Goal: Check status: Check status

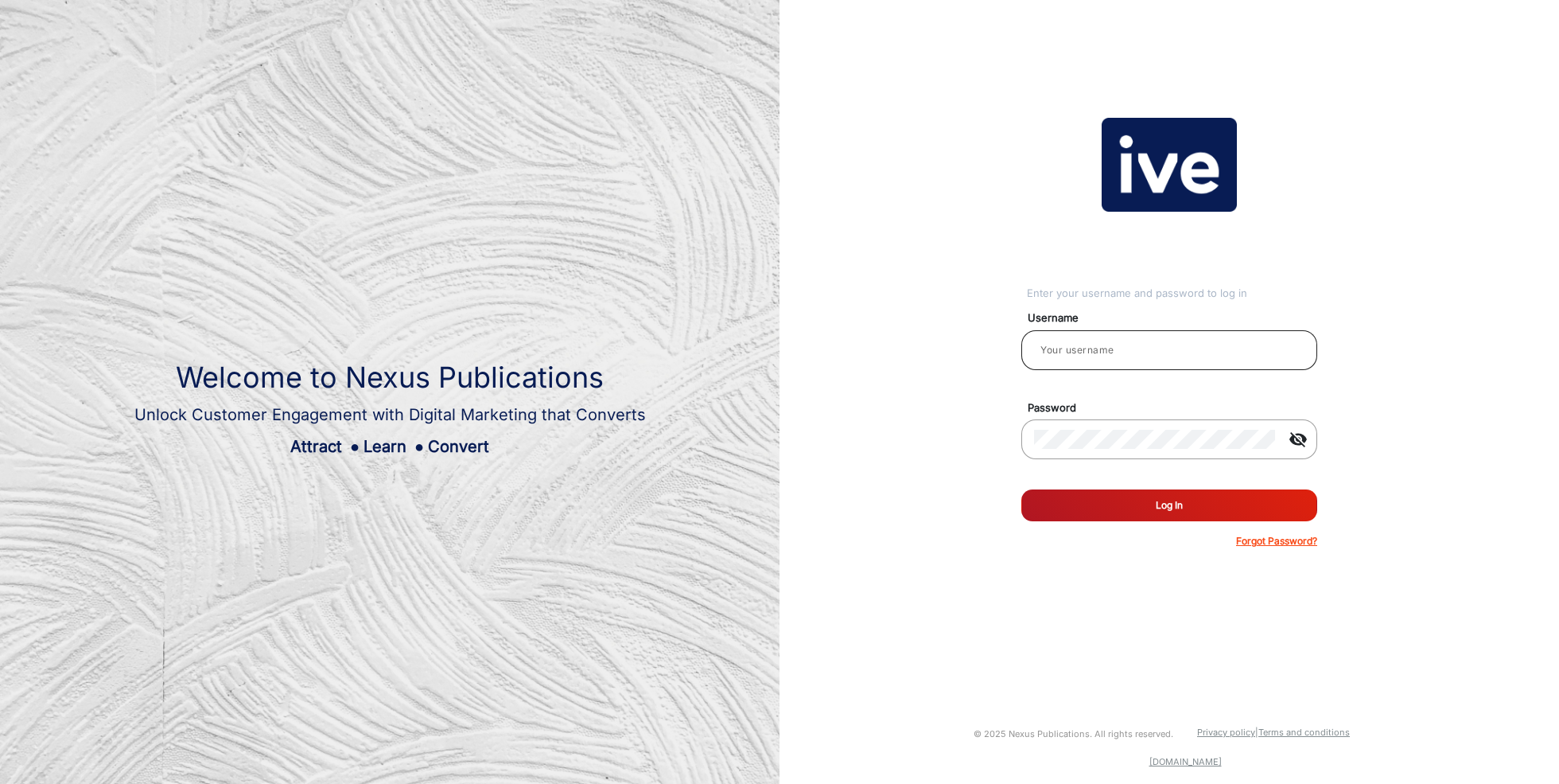
click at [1119, 336] on div at bounding box center [1170, 349] width 270 height 44
click at [1118, 349] on input "email" at bounding box center [1170, 349] width 270 height 19
type input "[PERSON_NAME]"
click at [1161, 512] on button "Log In" at bounding box center [1170, 505] width 296 height 32
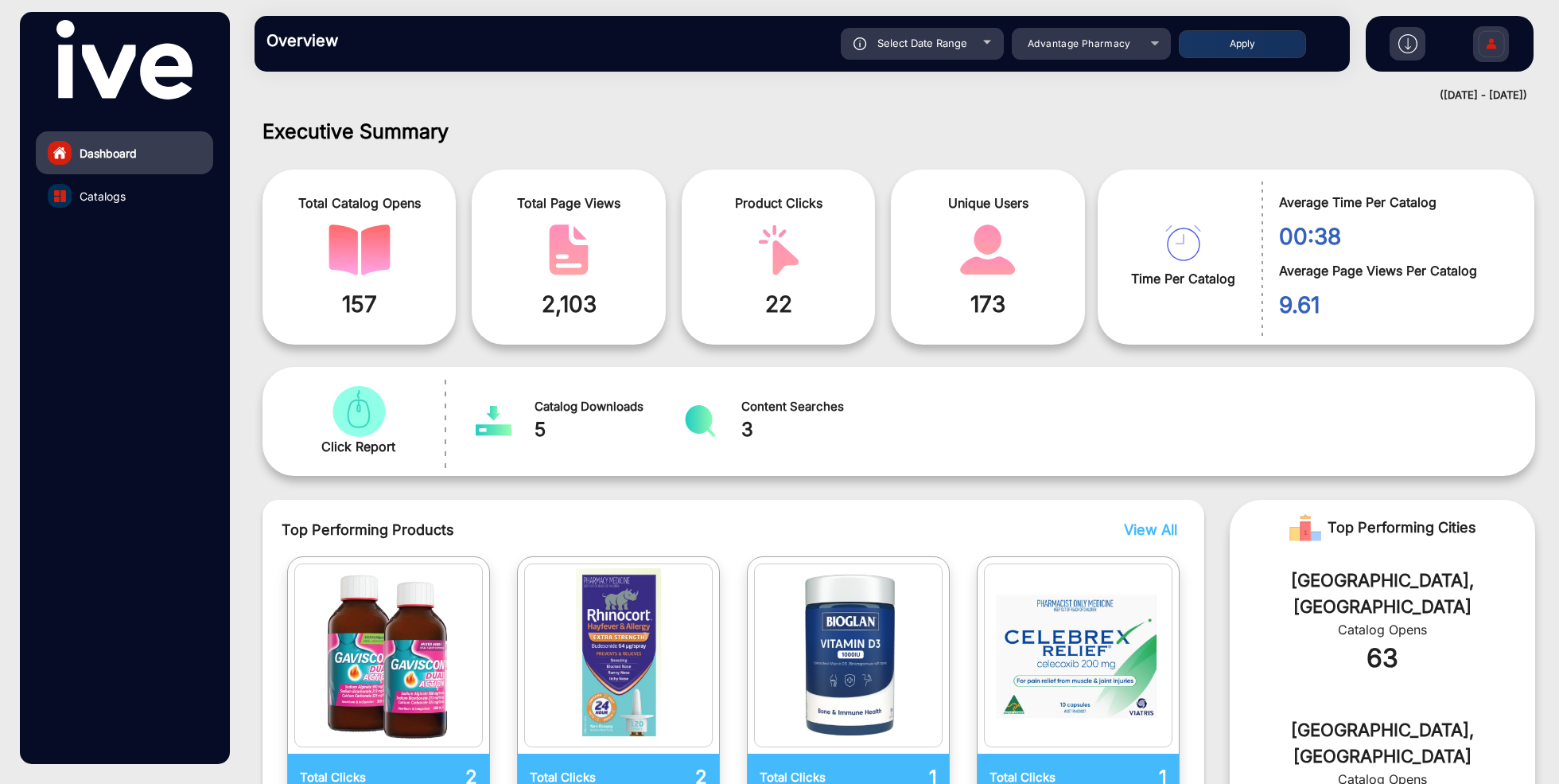
scroll to position [12, 0]
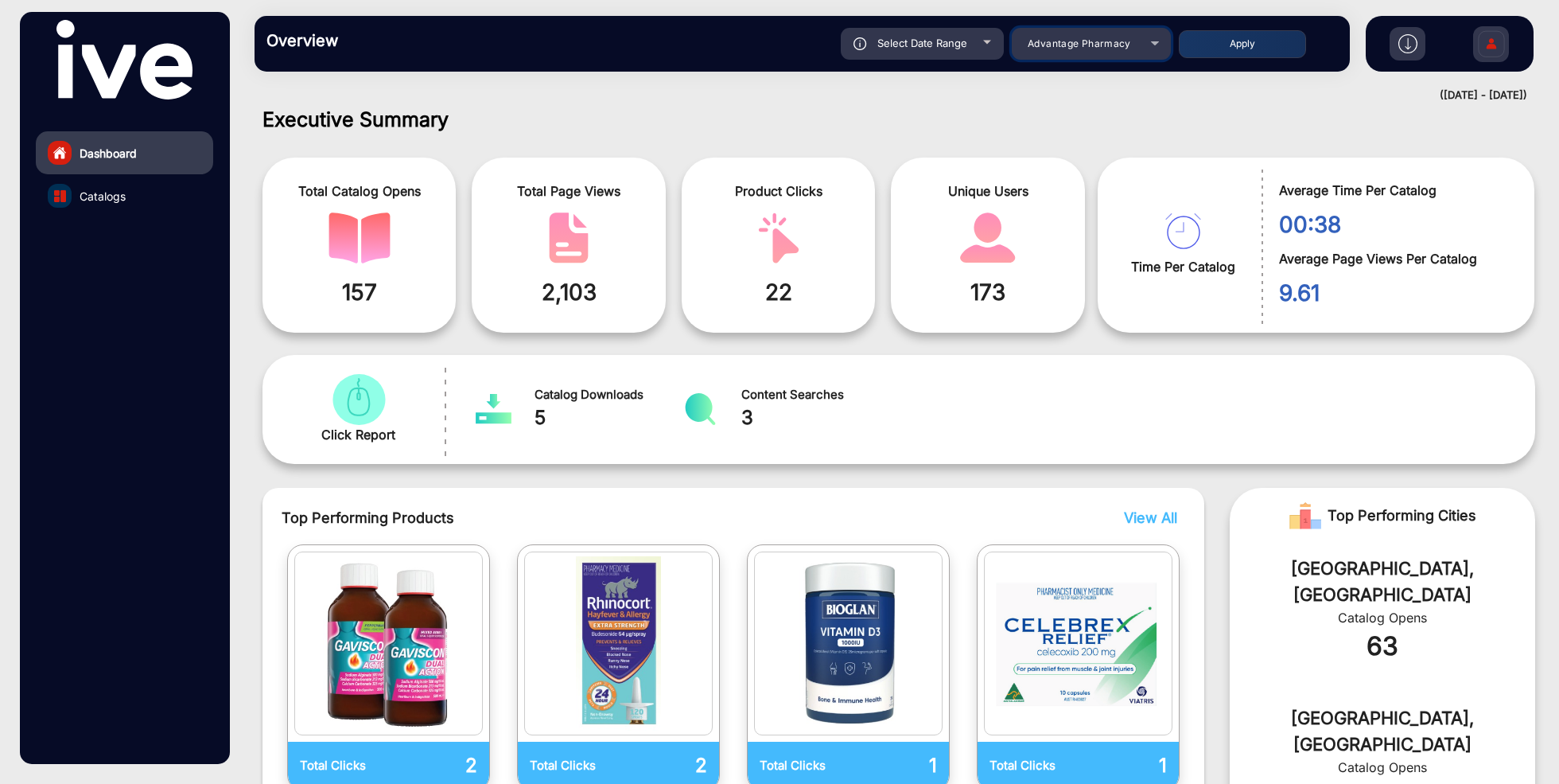
click at [1123, 41] on span "Advantage Pharmacy" at bounding box center [1080, 43] width 103 height 12
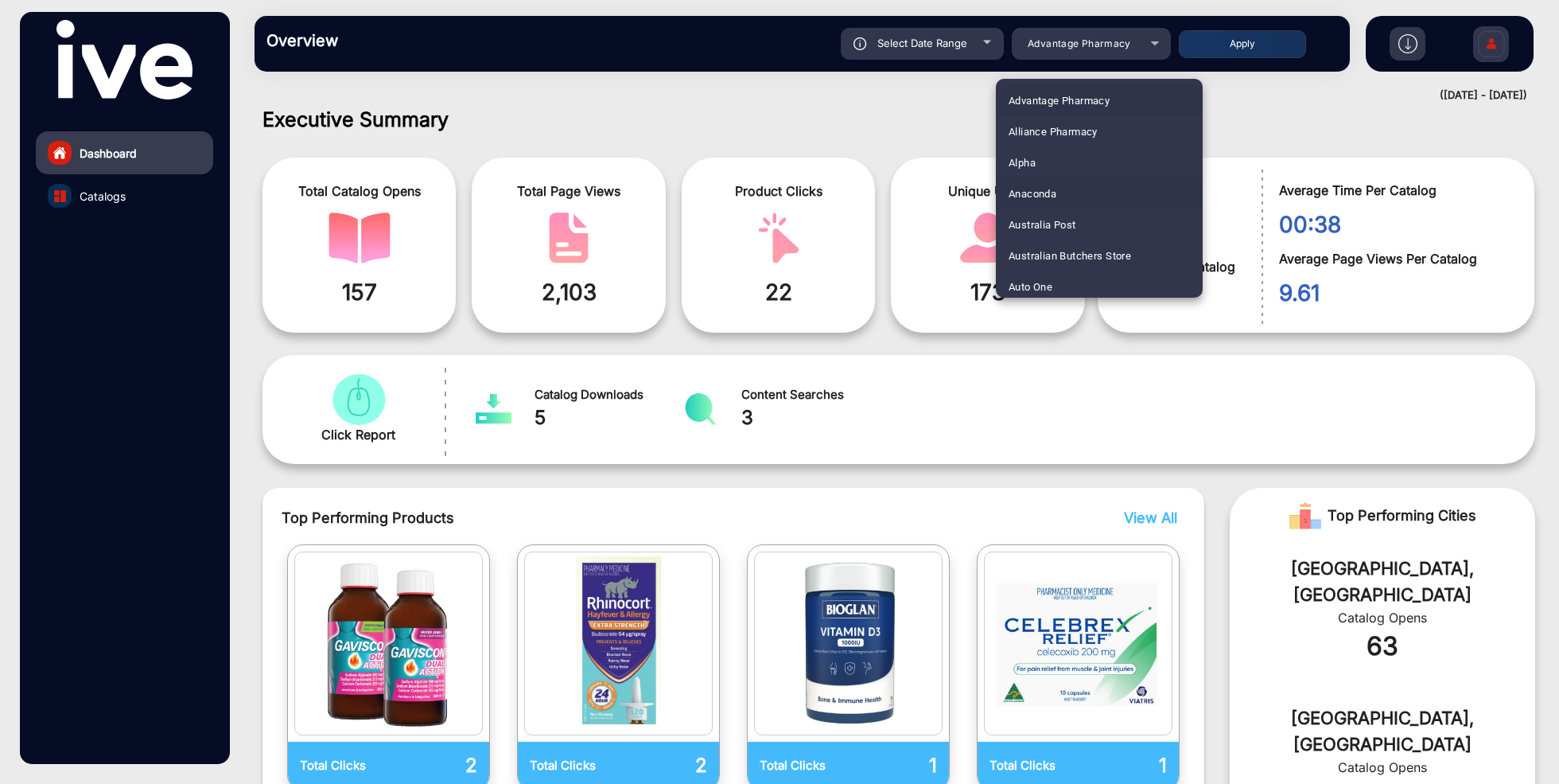
click at [1072, 191] on mat-option "Anaconda" at bounding box center [1100, 193] width 207 height 31
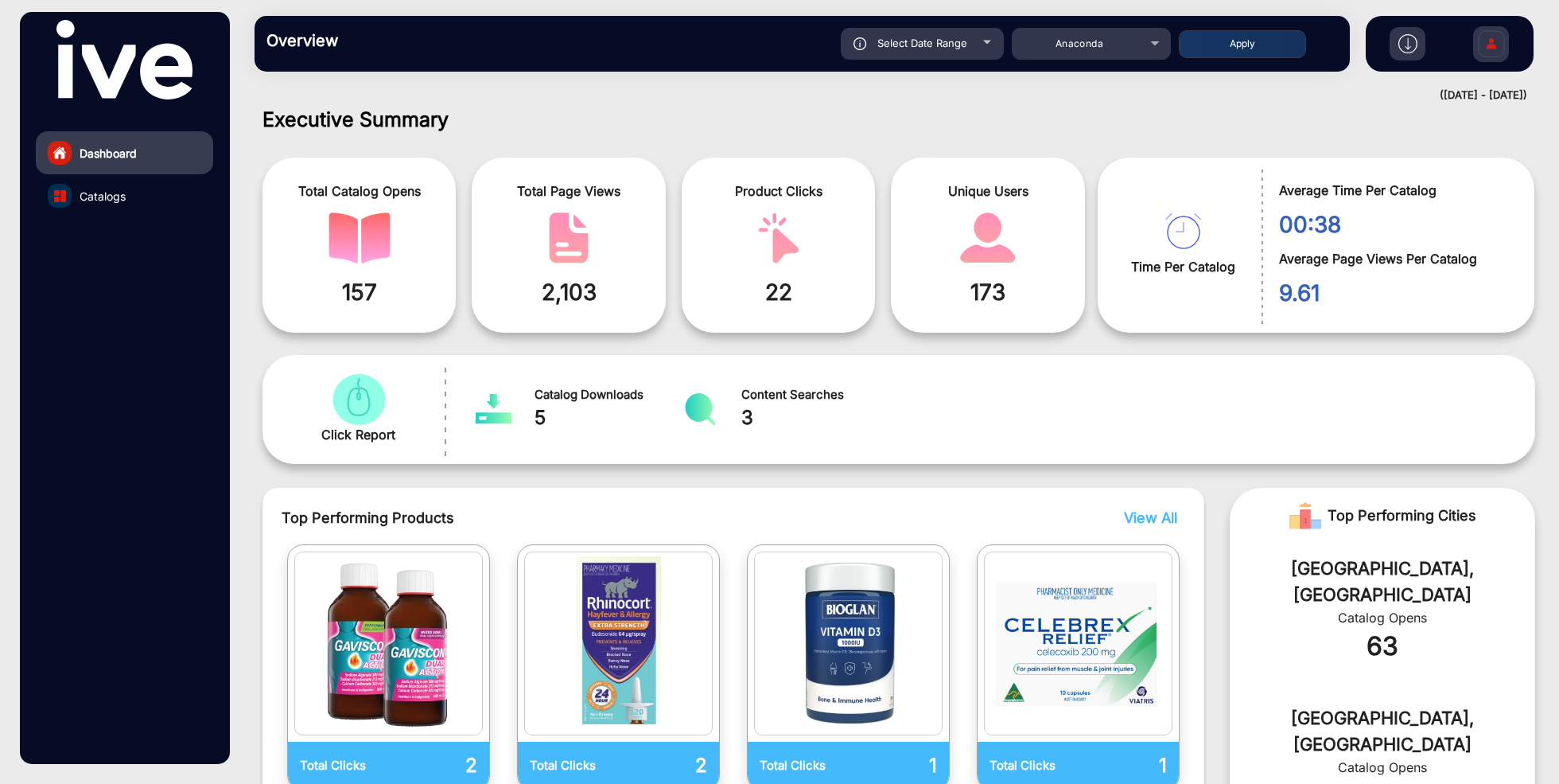
click at [958, 40] on span "Select Date Range" at bounding box center [922, 43] width 90 height 13
type input "[DATE]"
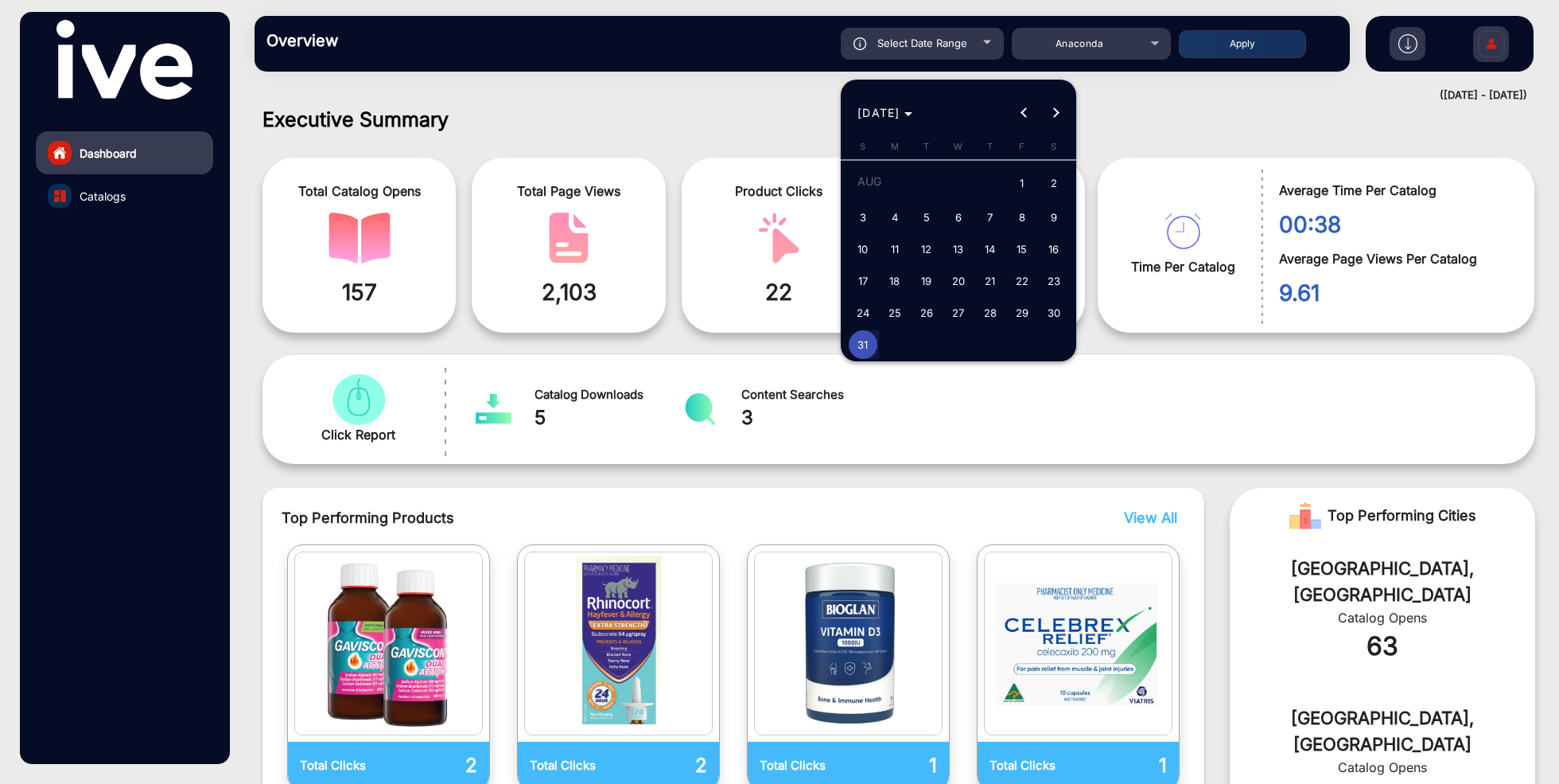
click at [1025, 178] on span "1" at bounding box center [1023, 184] width 29 height 33
type input "[DATE]"
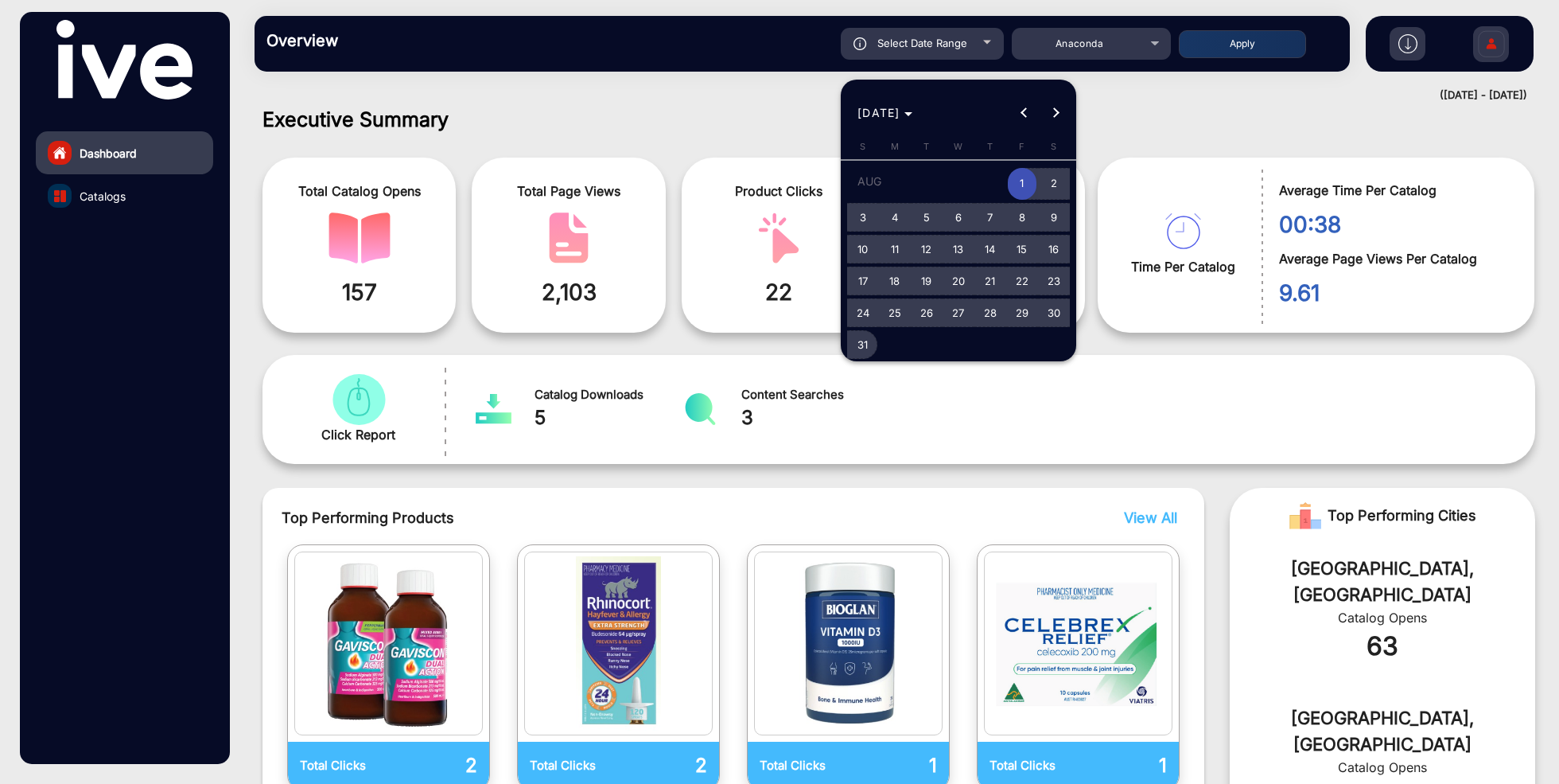
click at [860, 338] on span "31" at bounding box center [863, 345] width 29 height 29
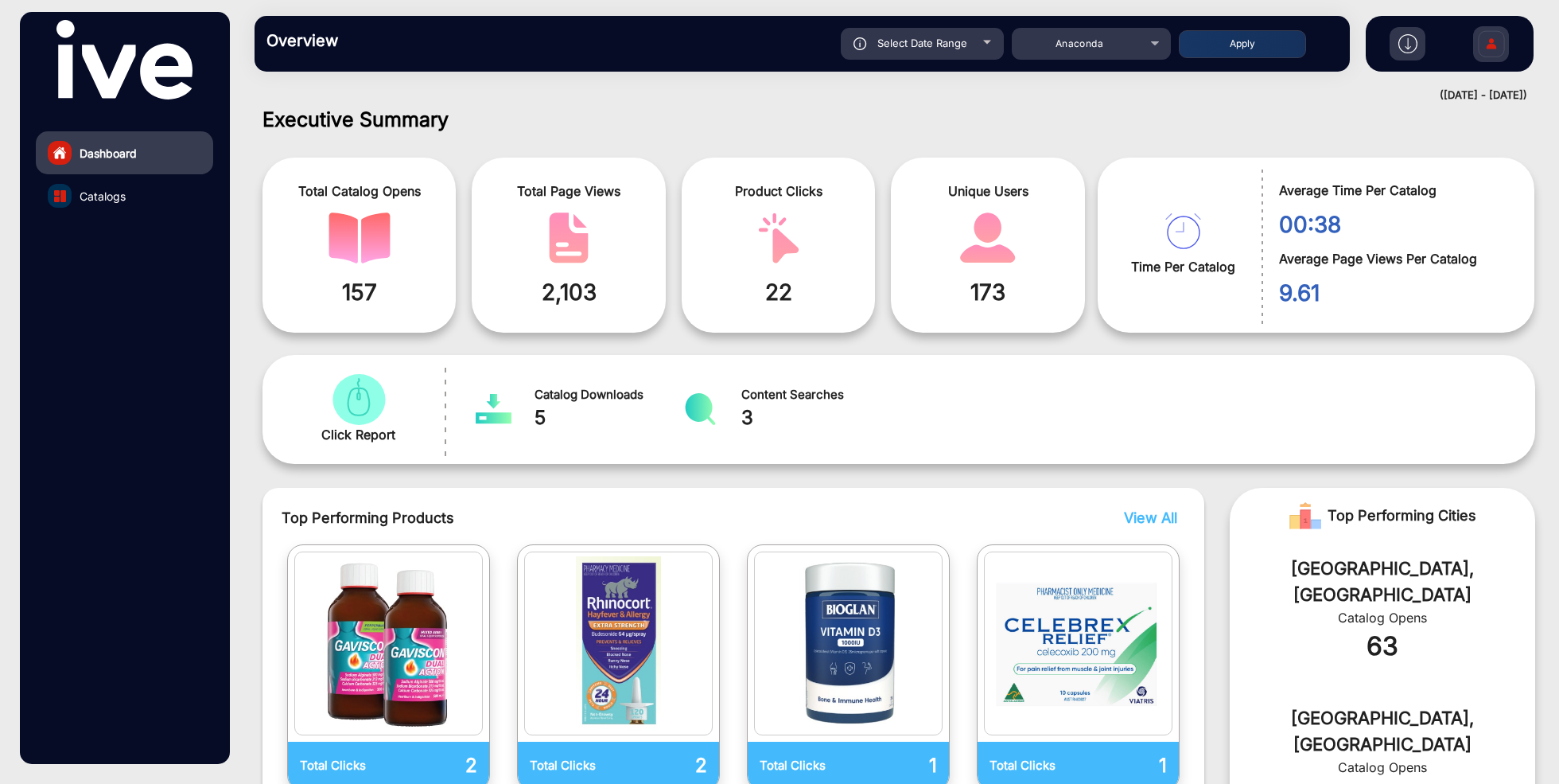
type input "[DATE]"
click at [1253, 40] on button "Apply" at bounding box center [1242, 44] width 127 height 28
type input "[DATE]"
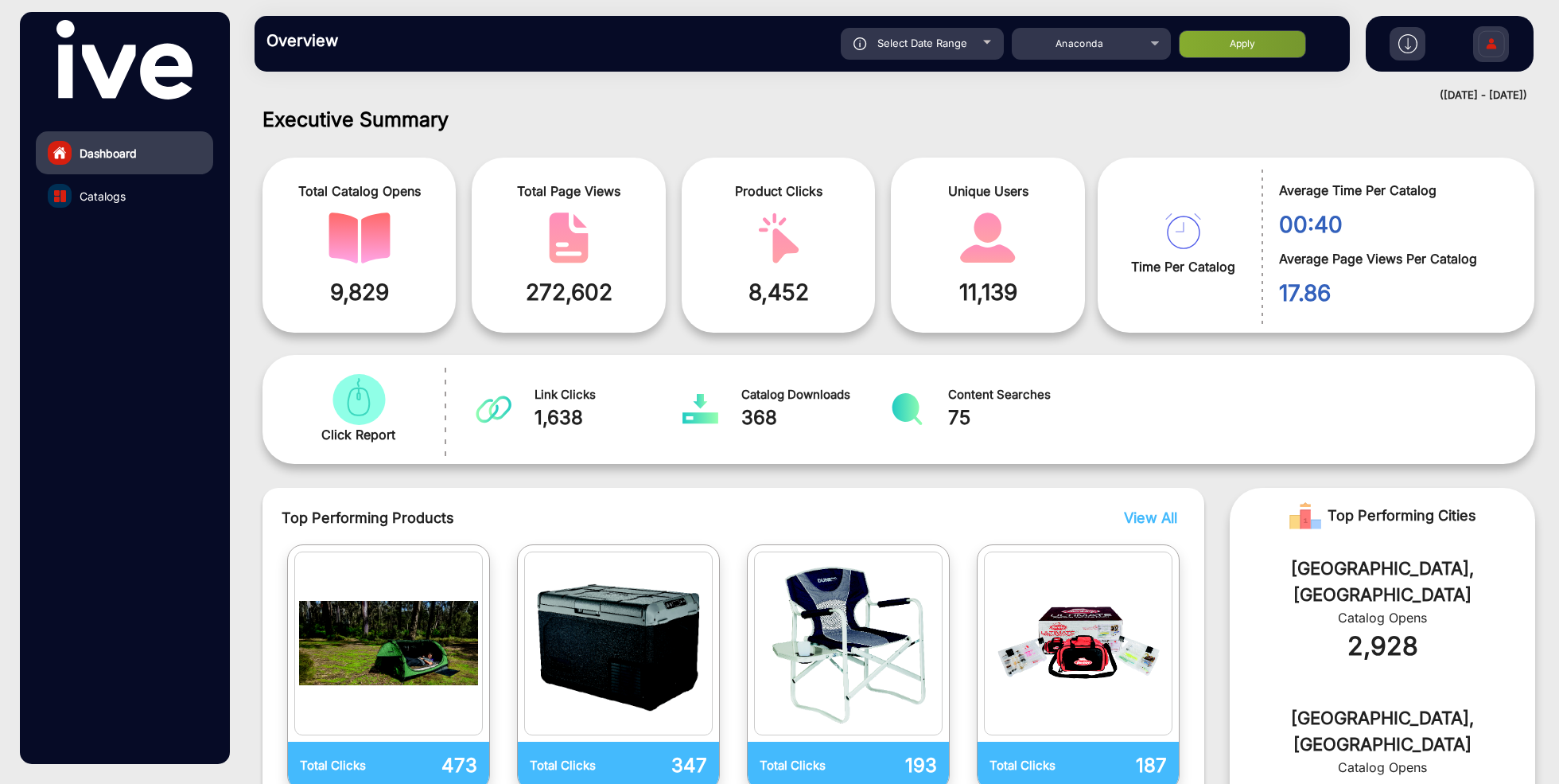
click at [132, 194] on link "Catalogs" at bounding box center [124, 195] width 178 height 43
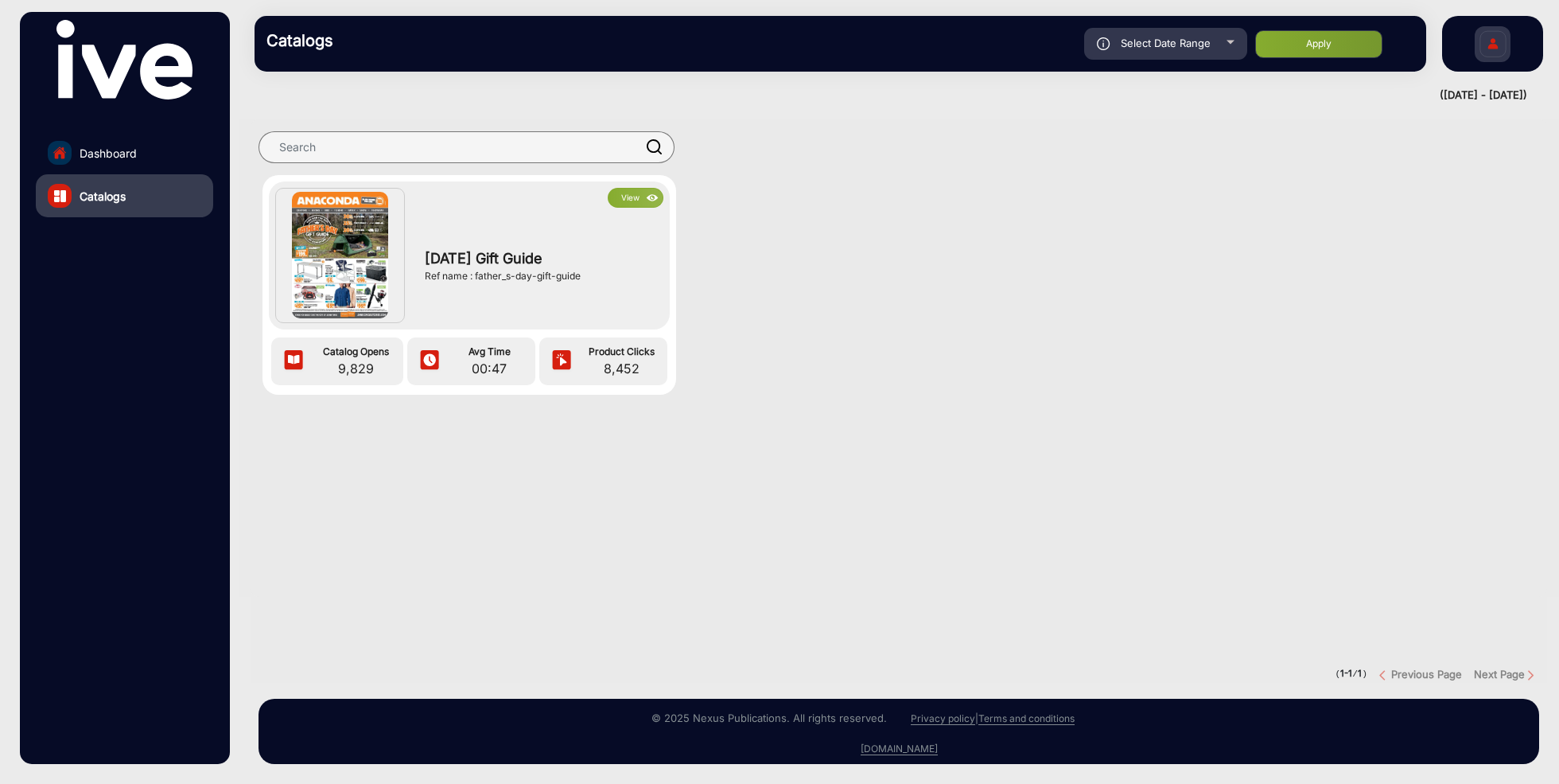
click at [635, 201] on button "View" at bounding box center [635, 198] width 55 height 20
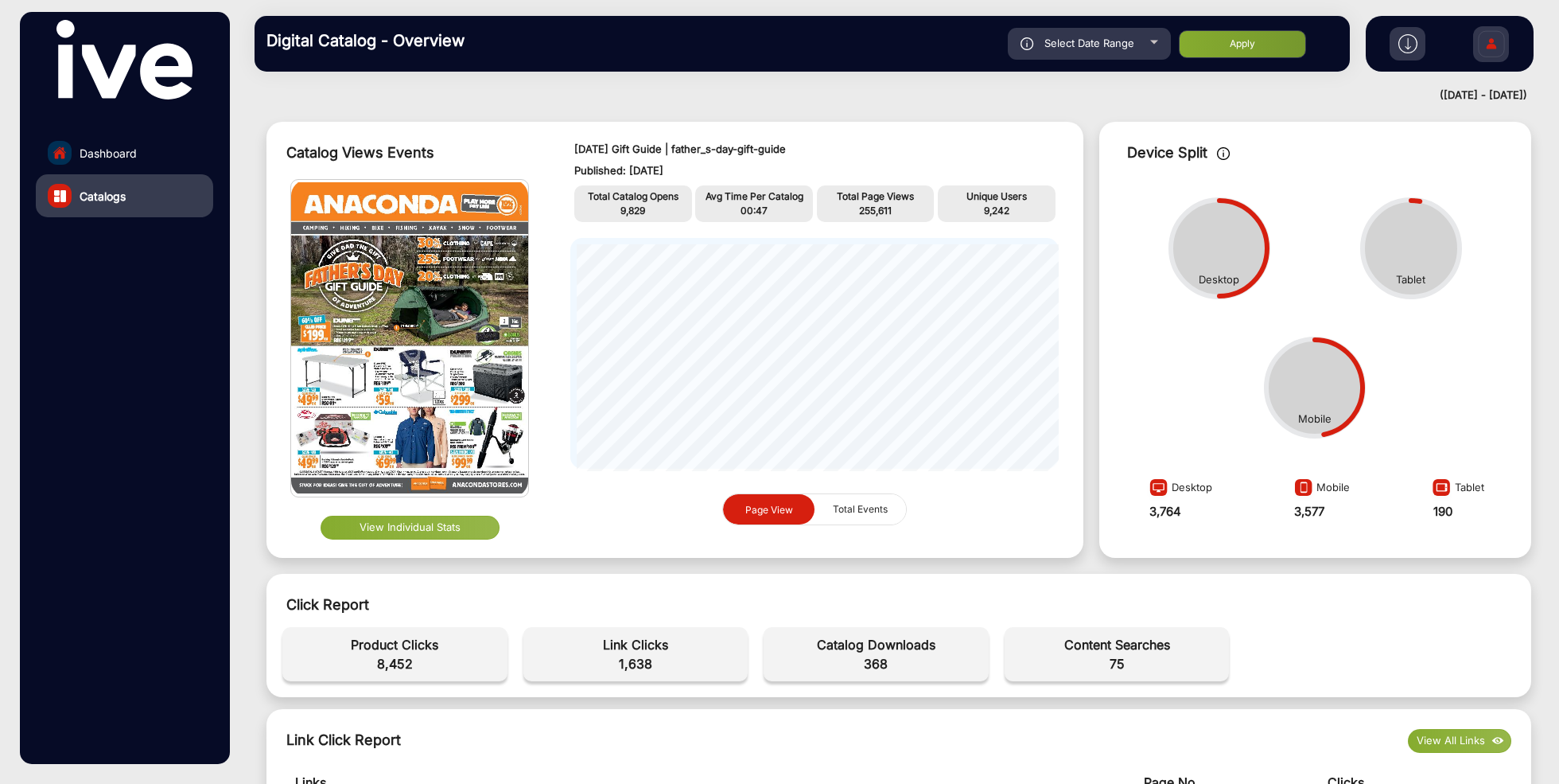
scroll to position [29, 0]
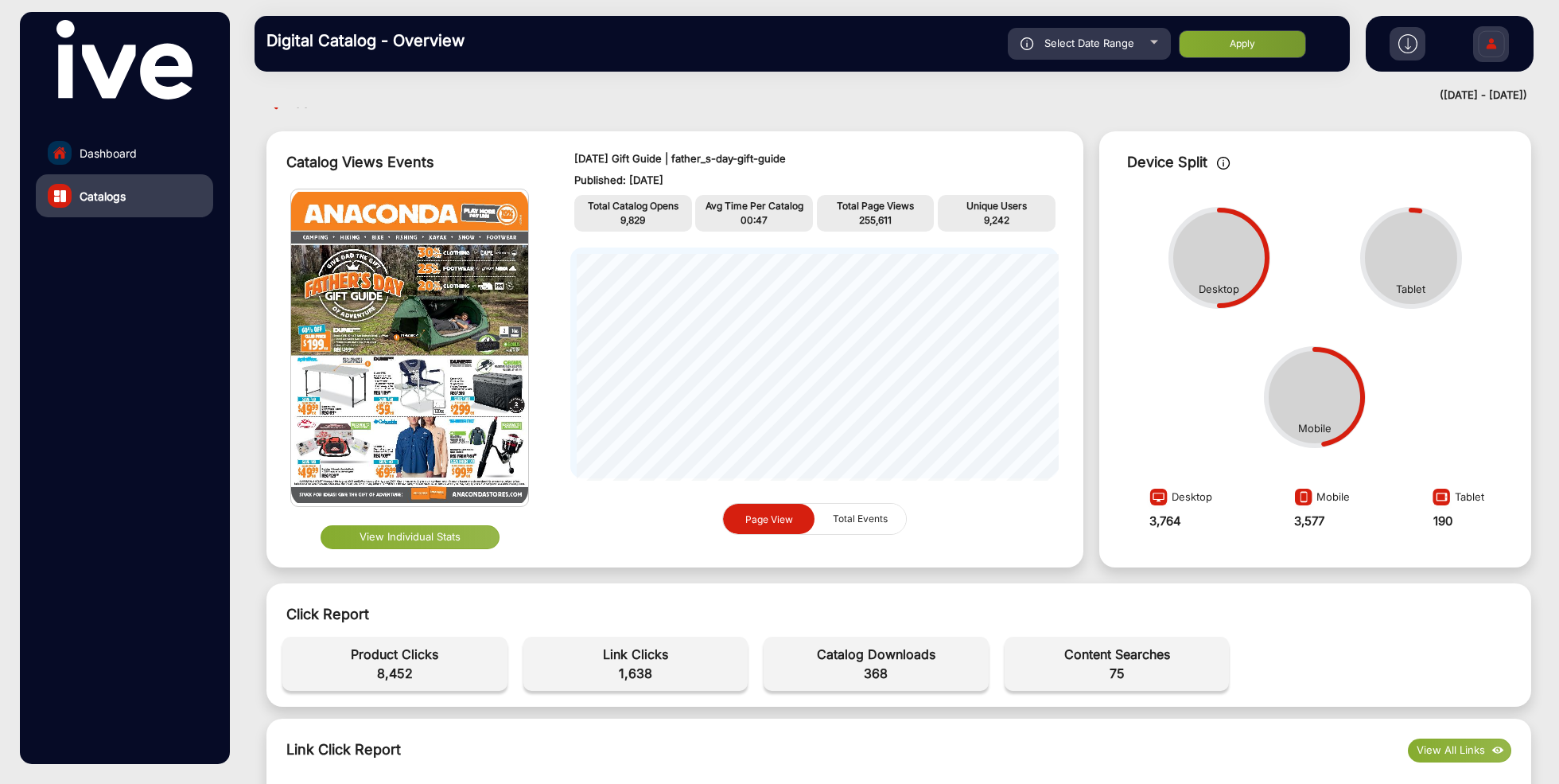
click at [416, 543] on button "View Individual Stats" at bounding box center [409, 537] width 179 height 24
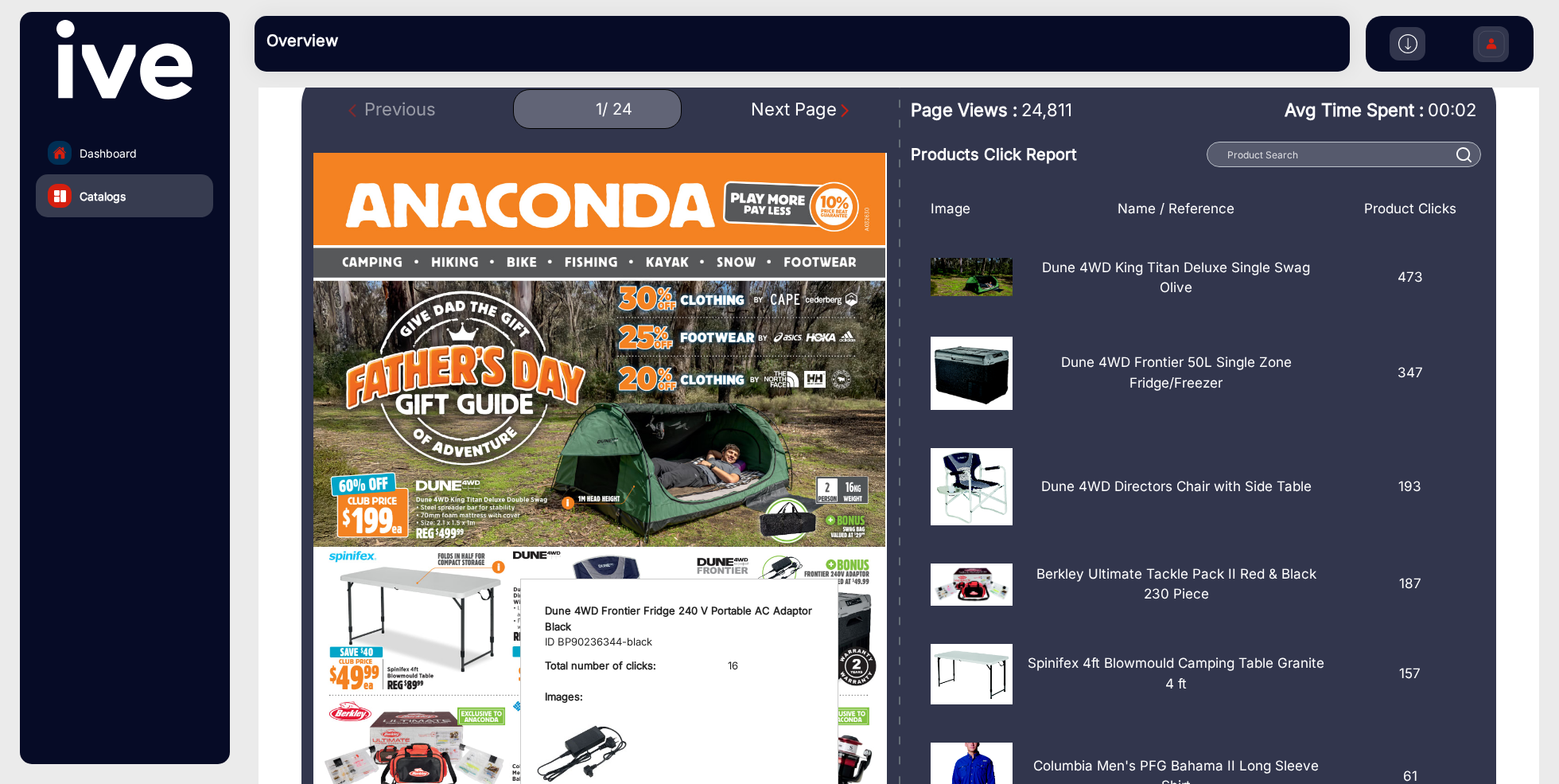
scroll to position [167, 0]
